Goal: Find specific page/section: Find specific page/section

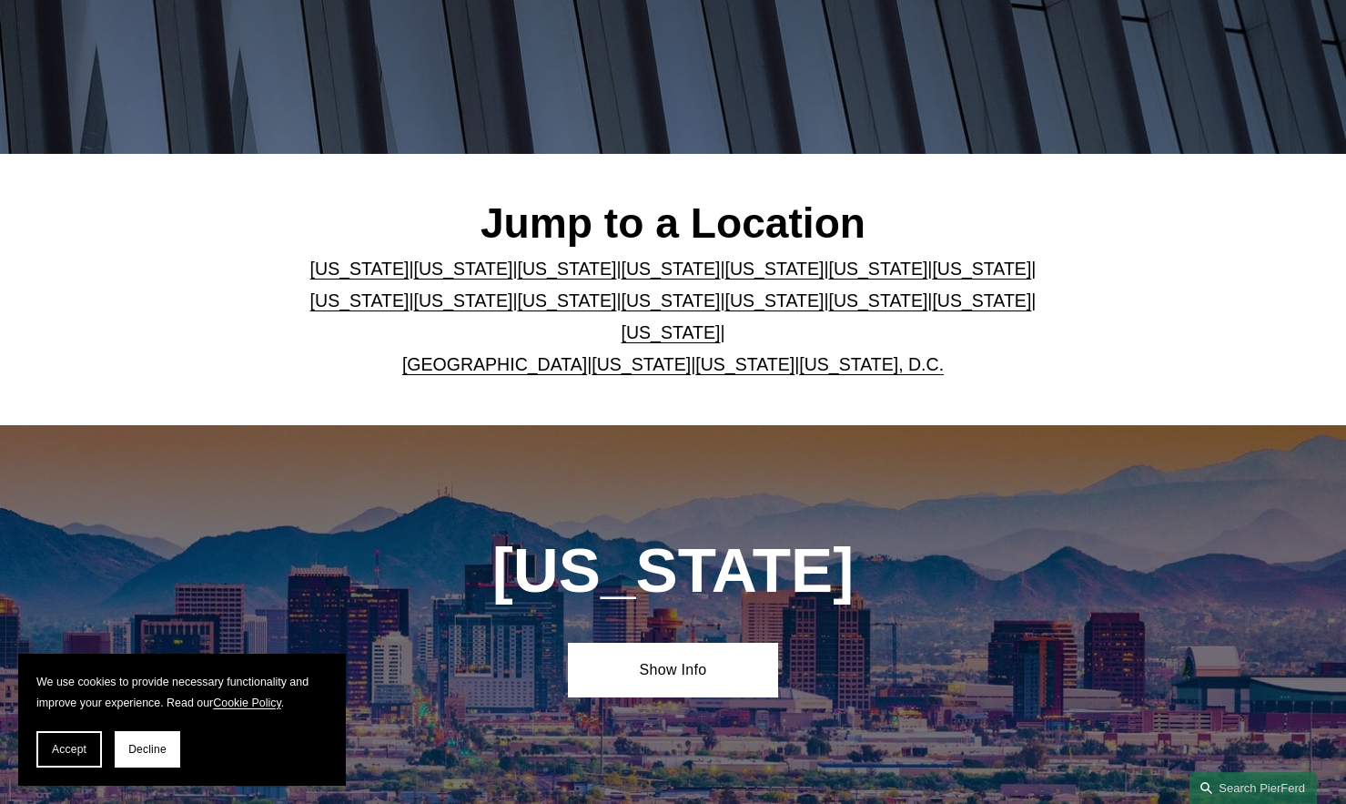
scroll to position [546, 0]
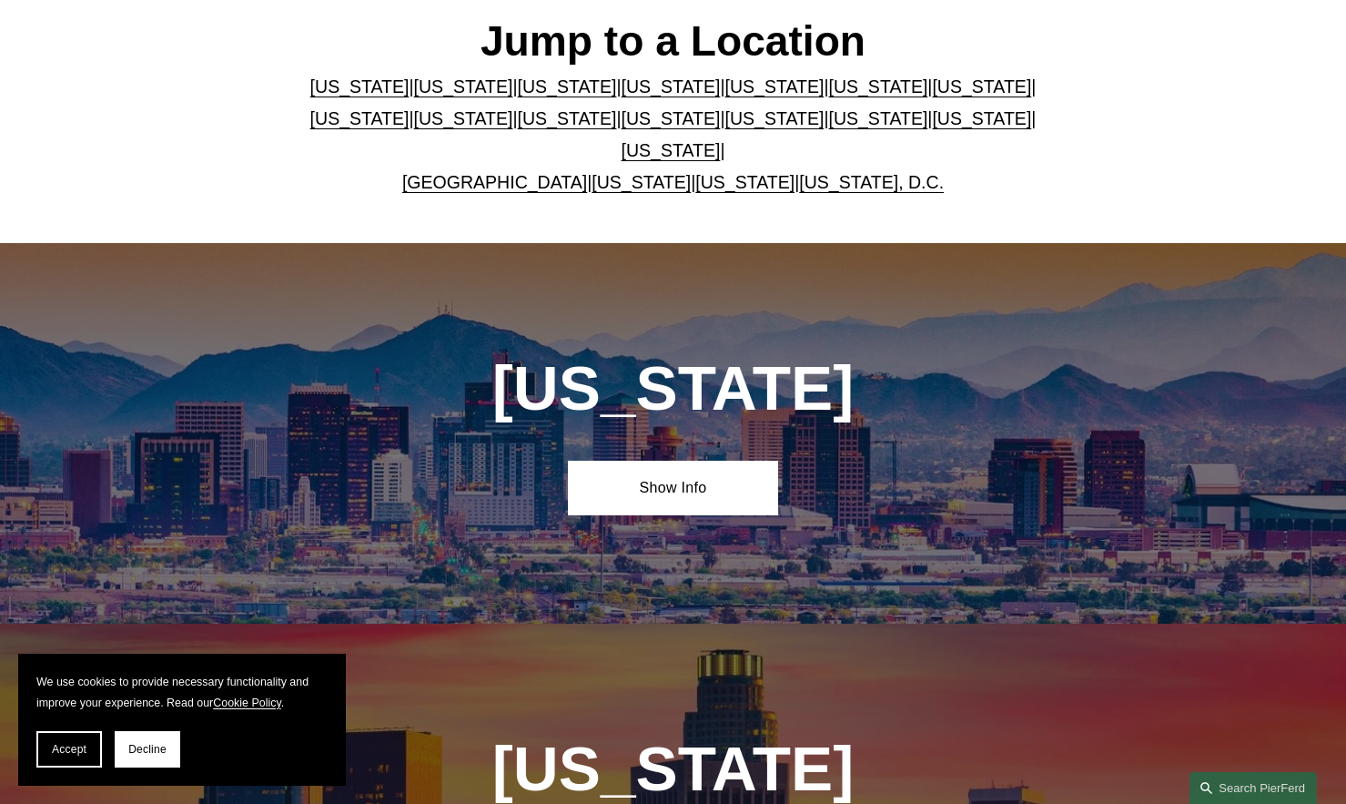
click at [414, 128] on link "[US_STATE]" at bounding box center [463, 118] width 99 height 20
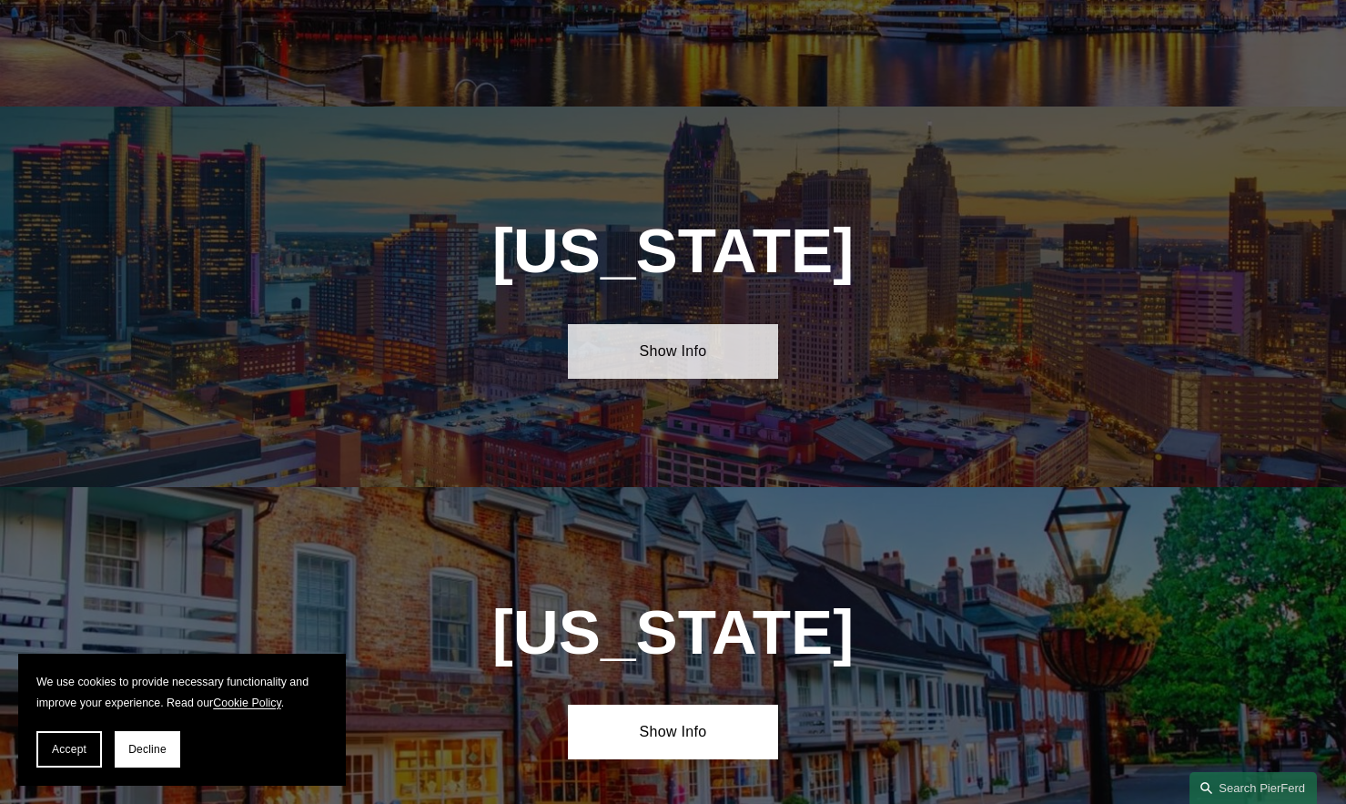
click at [657, 324] on link "Show Info" at bounding box center [673, 351] width 211 height 55
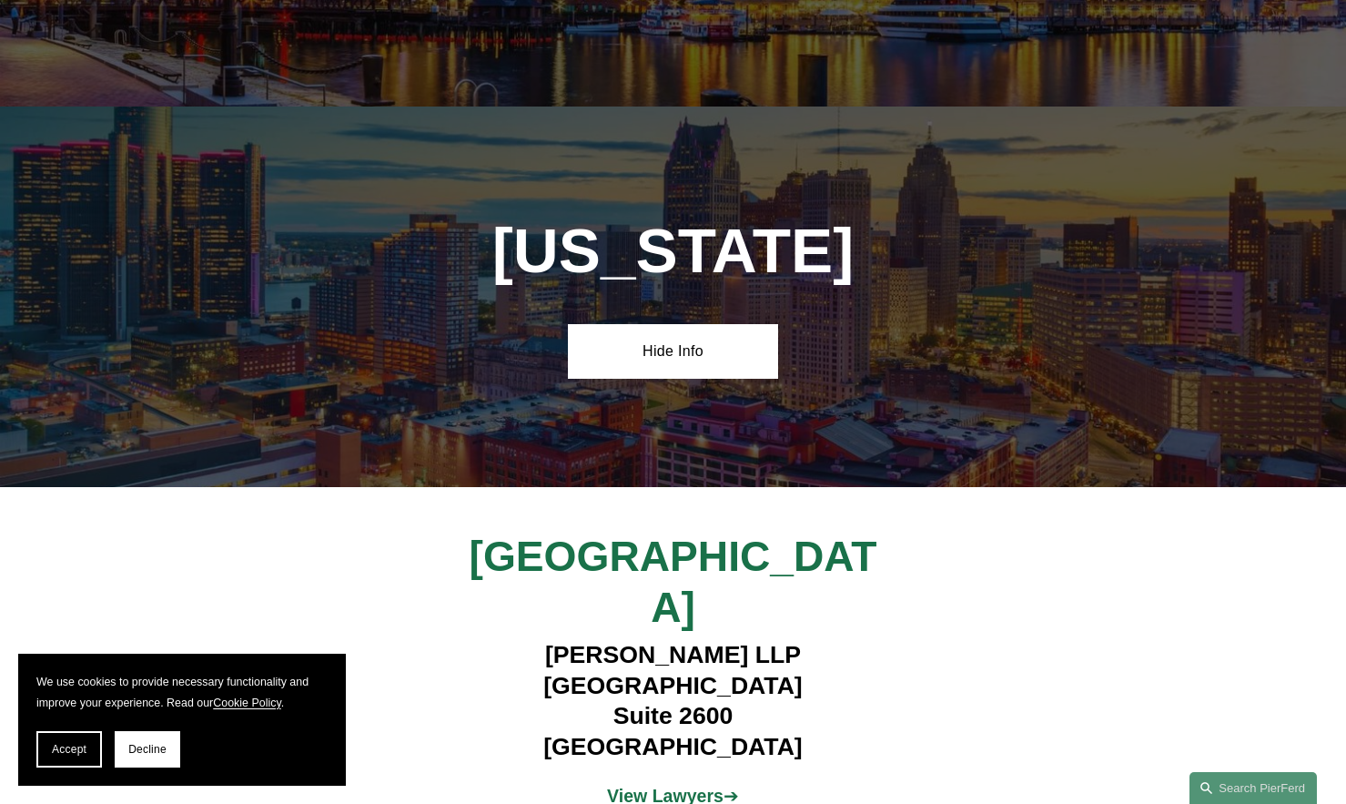
scroll to position [4036, 0]
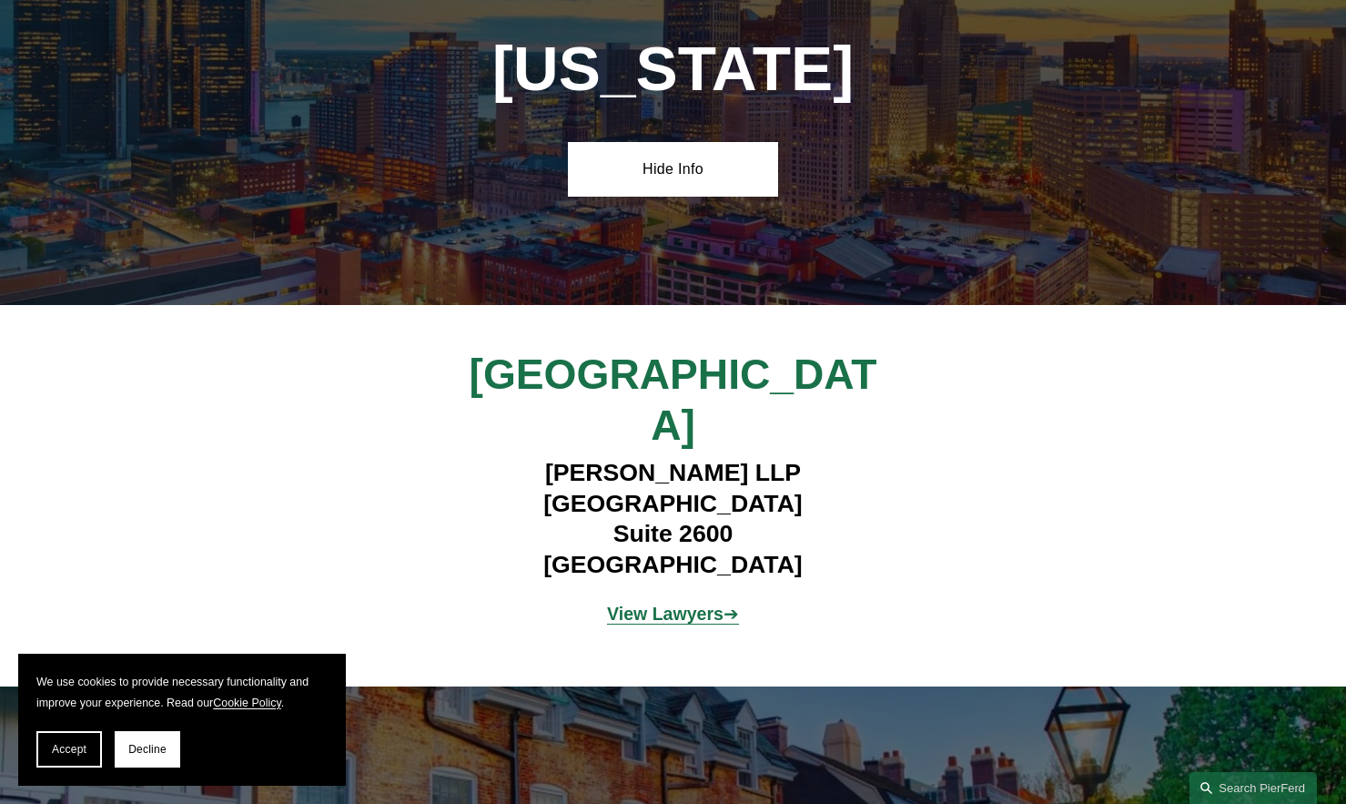
click at [626, 603] on strong "View Lawyers" at bounding box center [665, 613] width 117 height 20
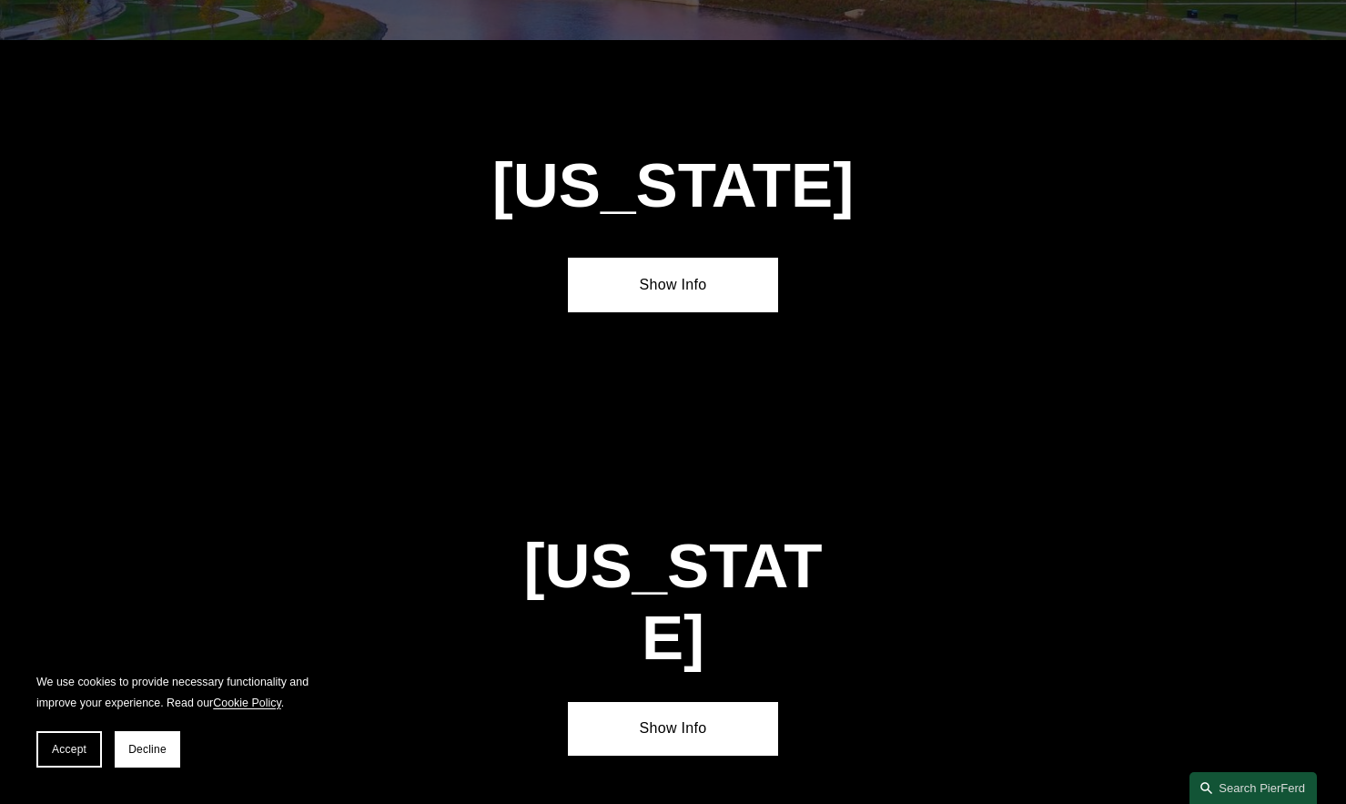
scroll to position [5720, 0]
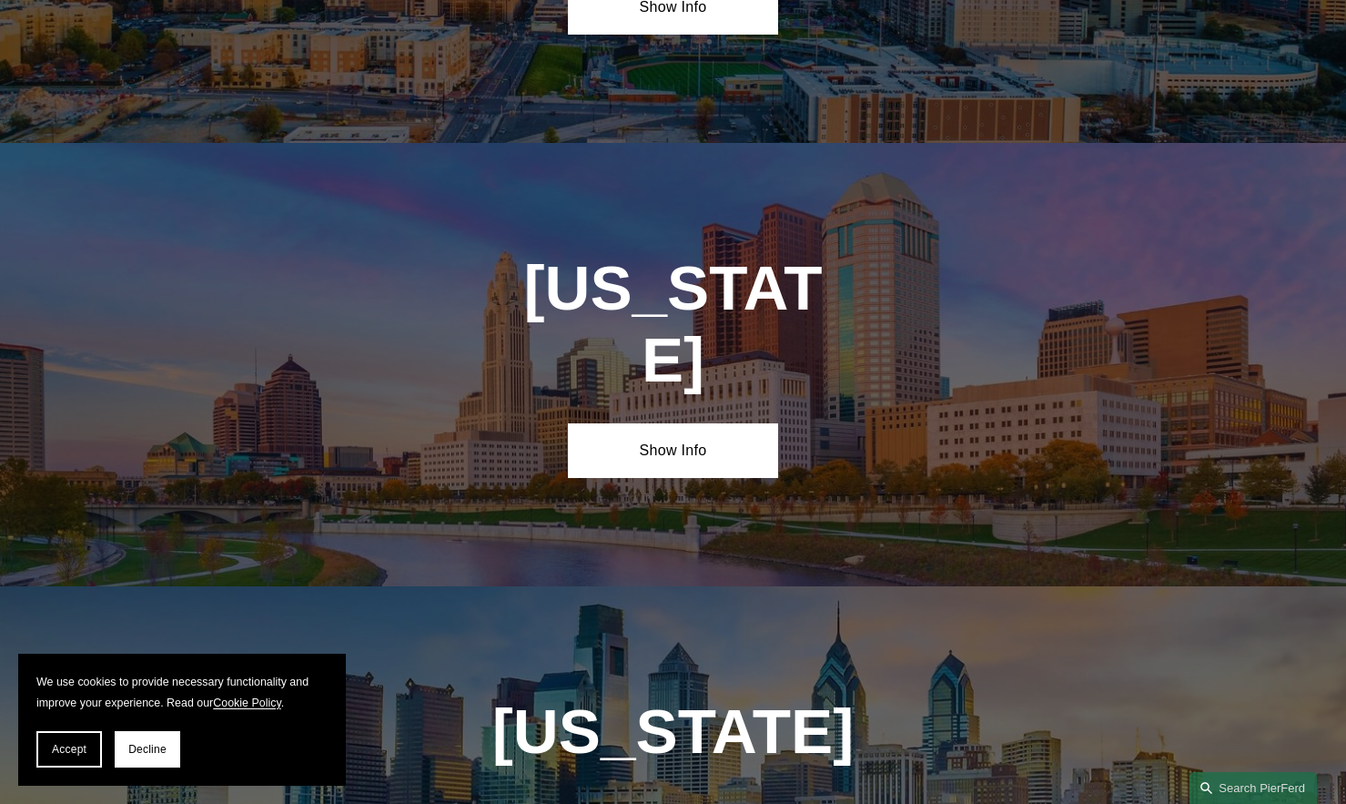
scroll to position [546, 0]
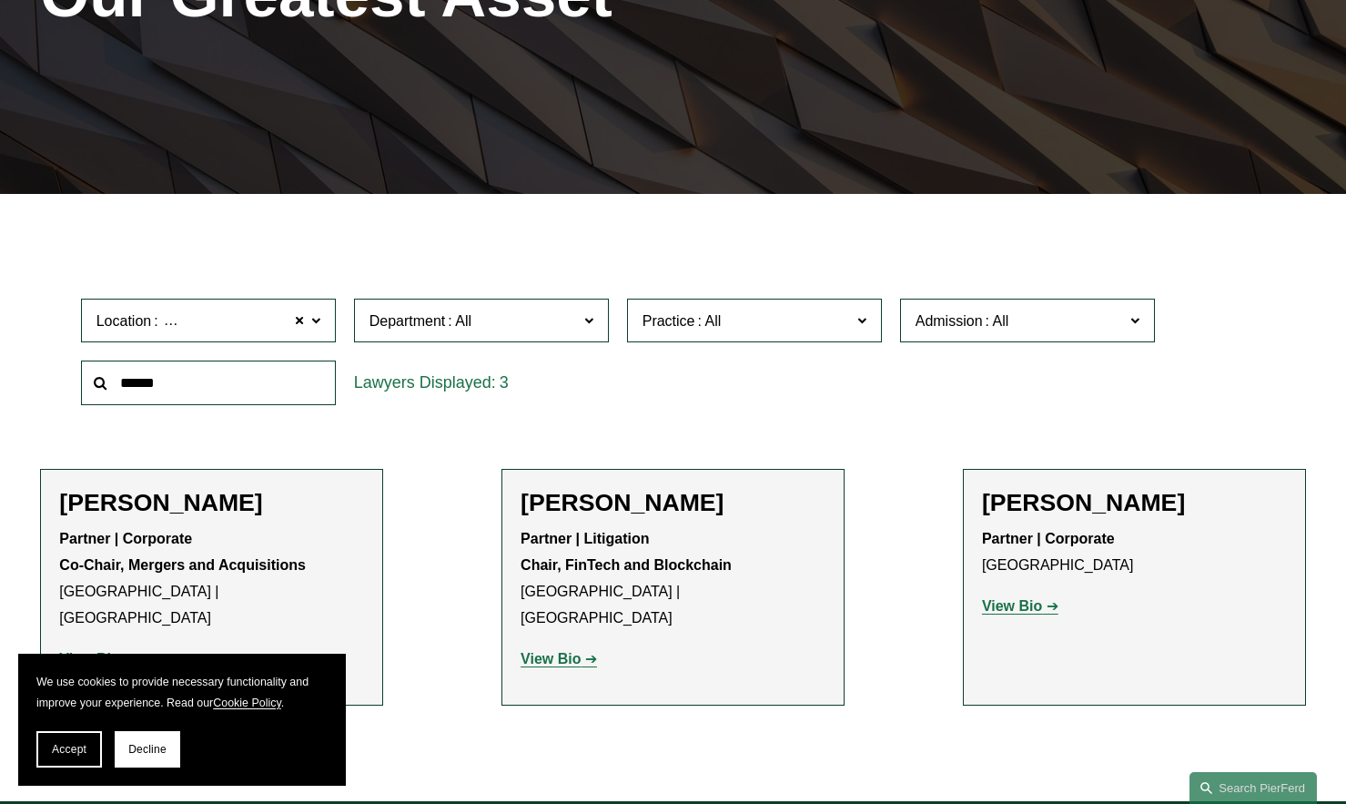
scroll to position [415, 0]
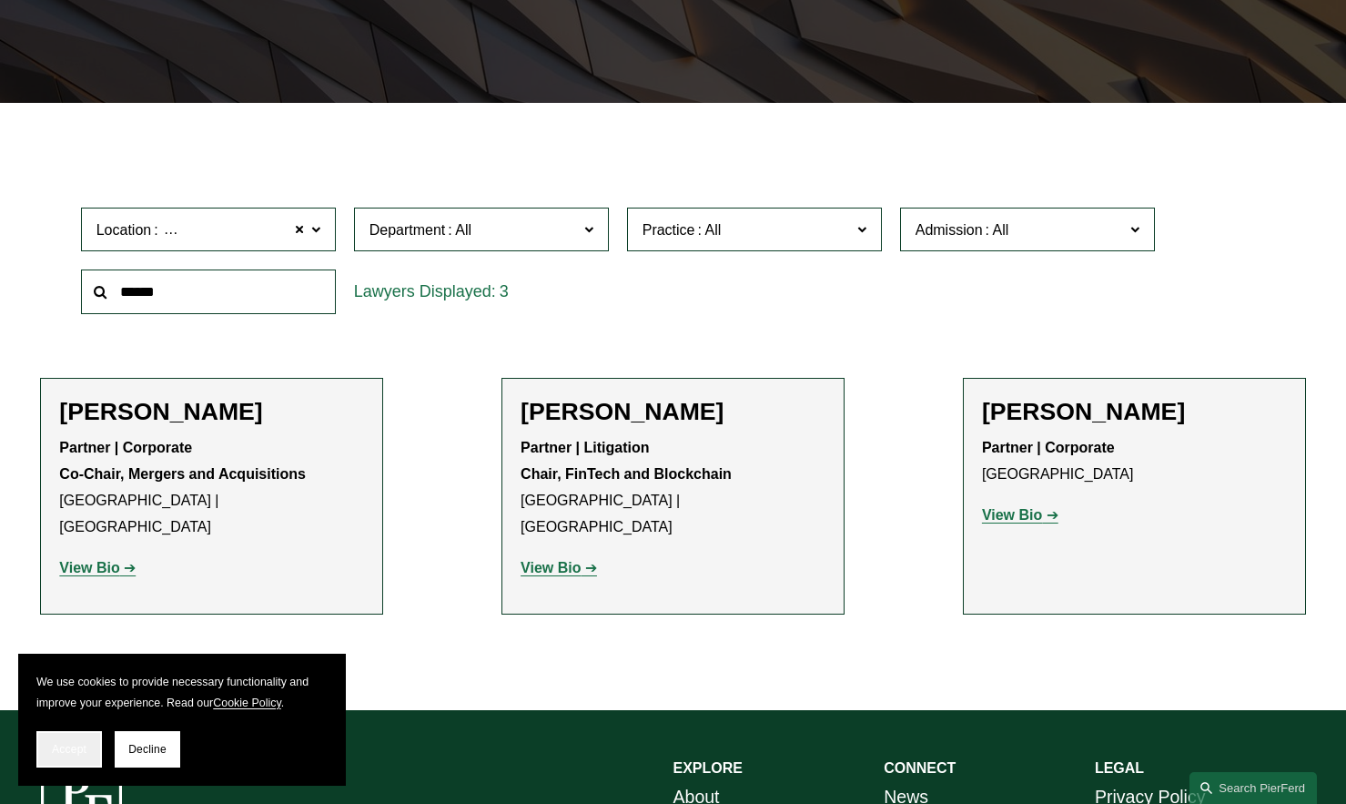
click at [65, 748] on span "Accept" at bounding box center [69, 749] width 35 height 13
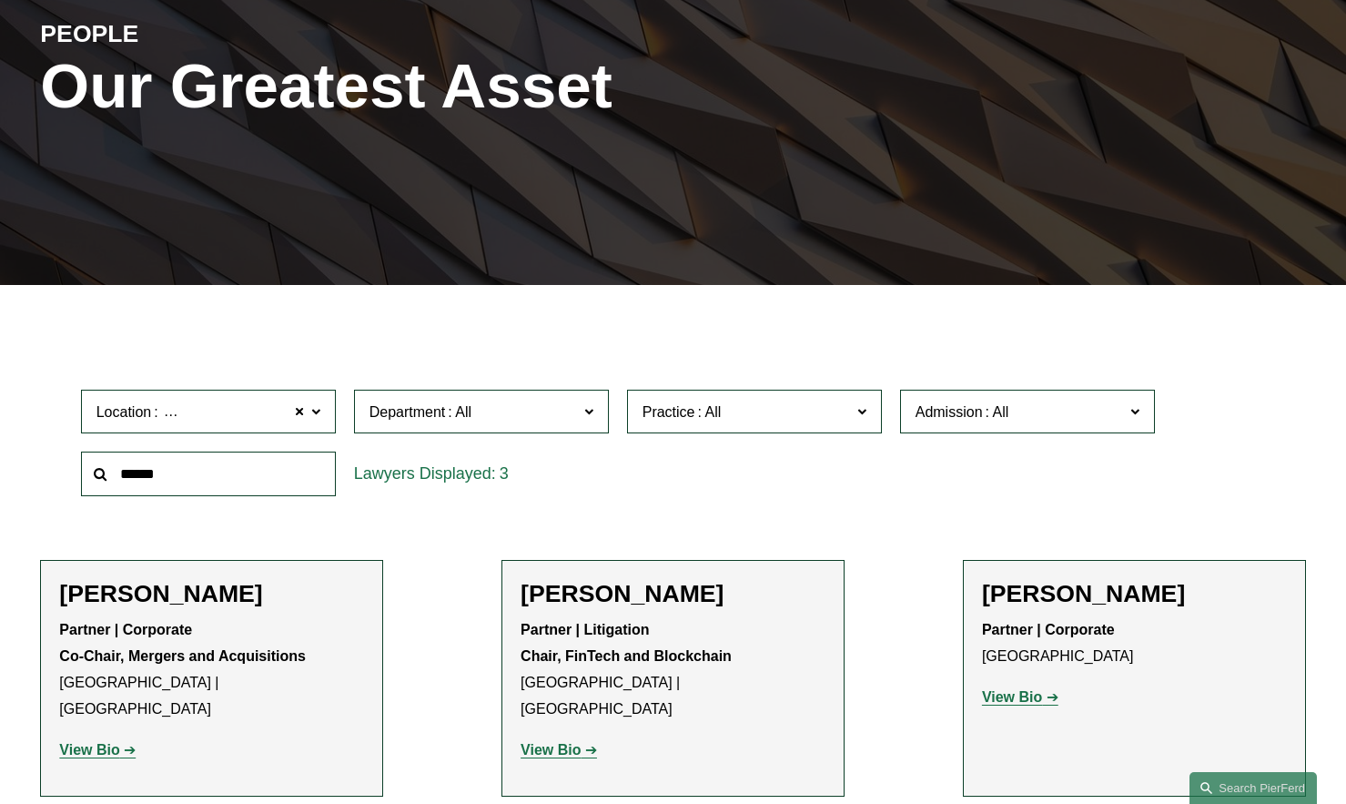
scroll to position [0, 0]
